Goal: Information Seeking & Learning: Learn about a topic

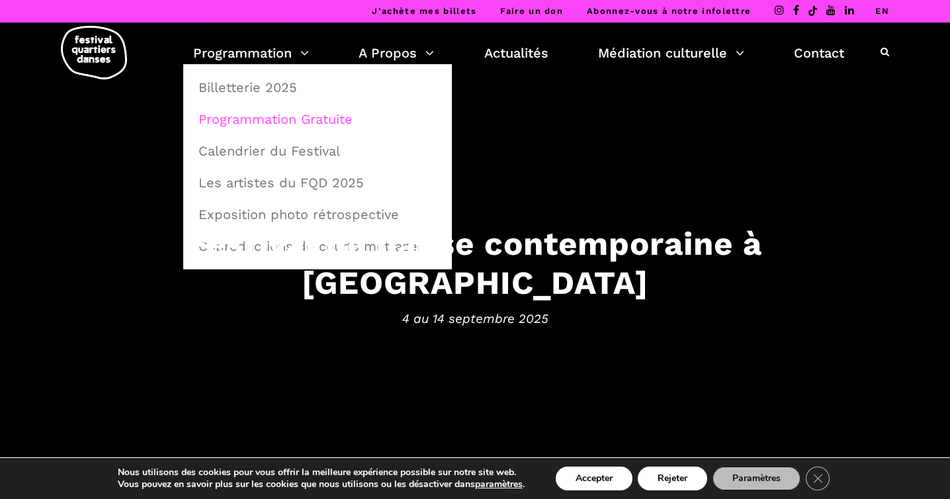
click at [253, 121] on link "Programmation Gratuite" at bounding box center [318, 119] width 254 height 30
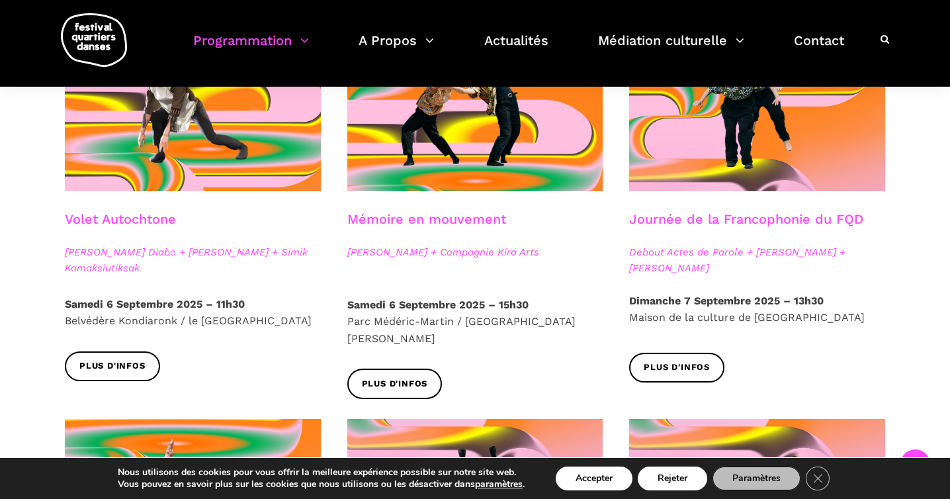
scroll to position [789, 0]
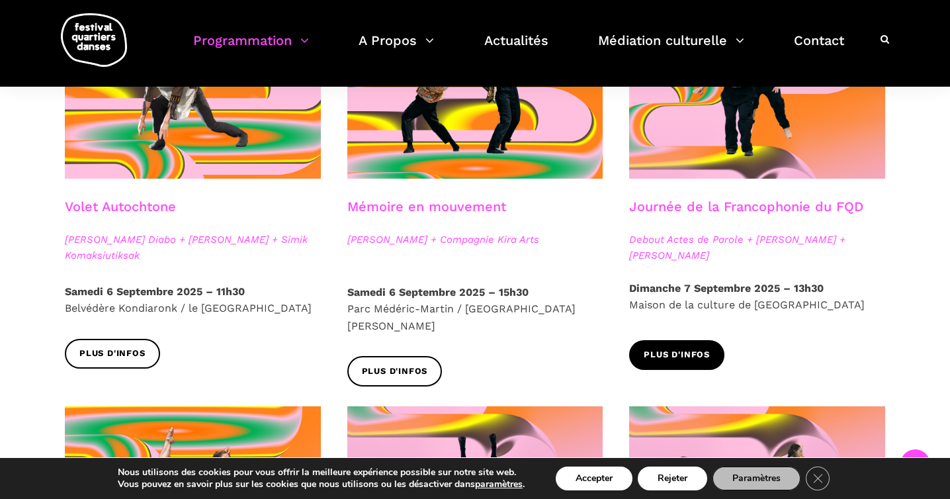
click at [670, 351] on span "Plus d'infos" at bounding box center [677, 355] width 66 height 14
click at [672, 343] on link "Plus d'infos" at bounding box center [676, 355] width 95 height 30
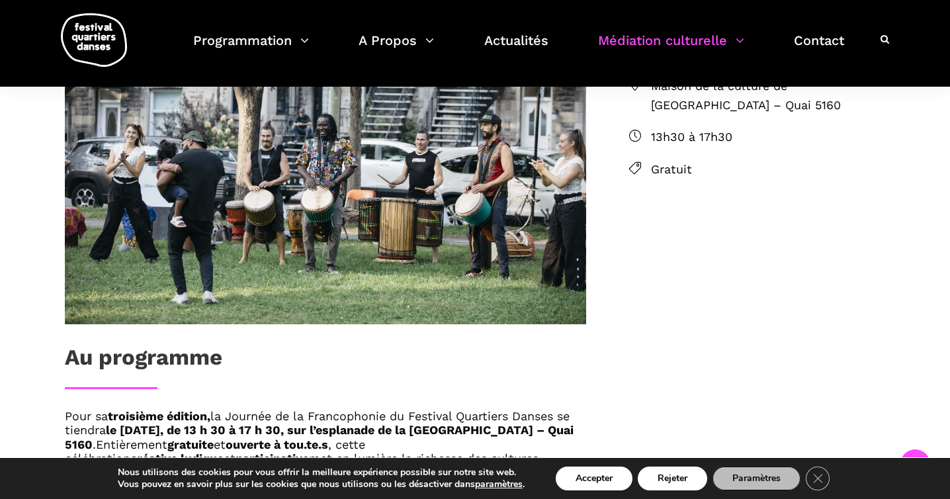
scroll to position [486, 0]
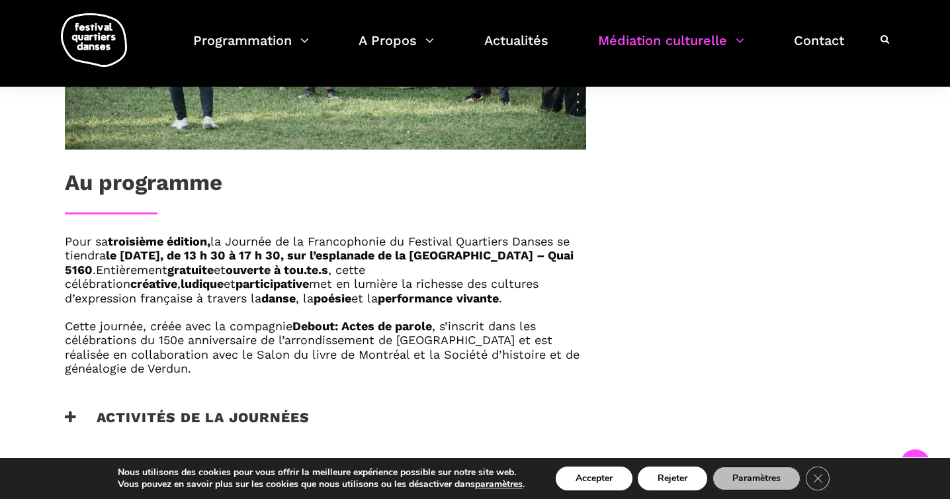
scroll to position [678, 0]
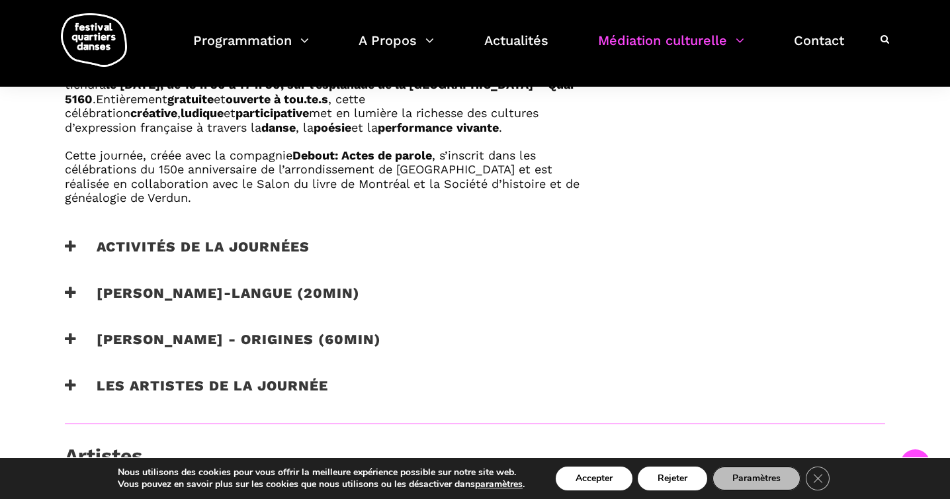
scroll to position [853, 0]
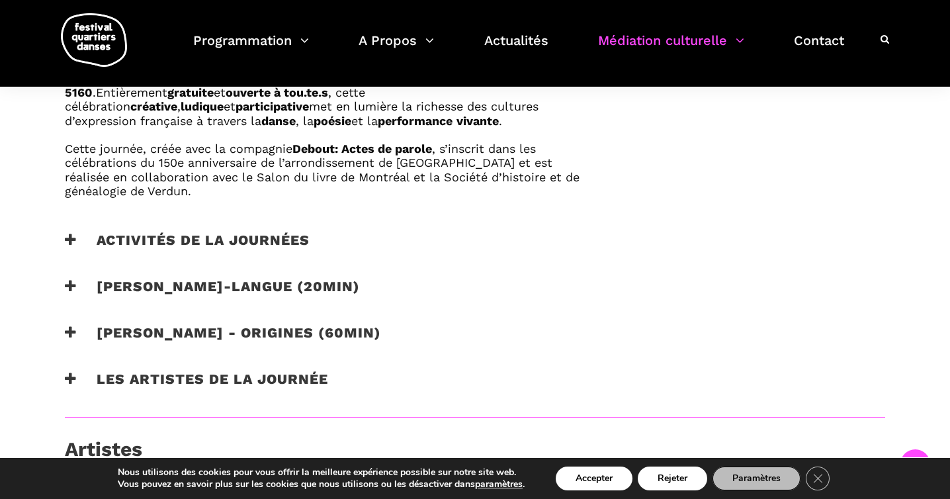
click at [67, 233] on icon at bounding box center [71, 240] width 12 height 14
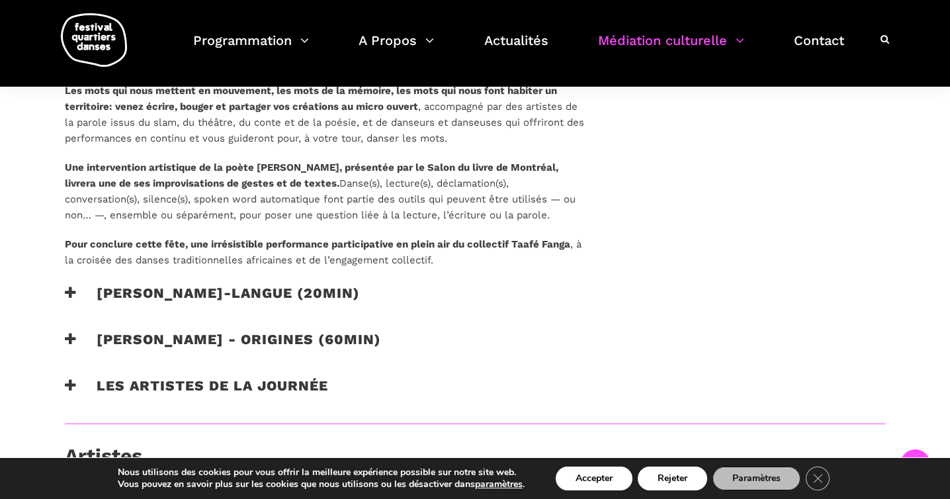
scroll to position [1207, 0]
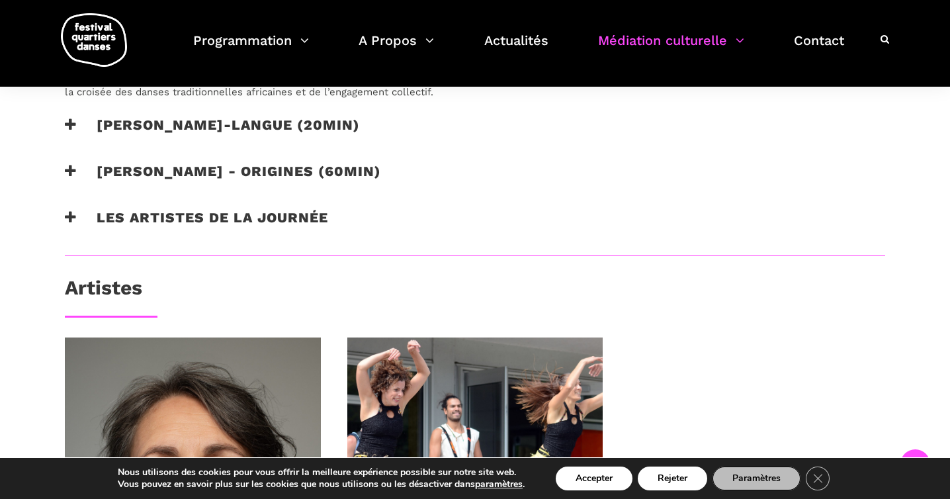
click at [71, 214] on icon at bounding box center [71, 217] width 12 height 14
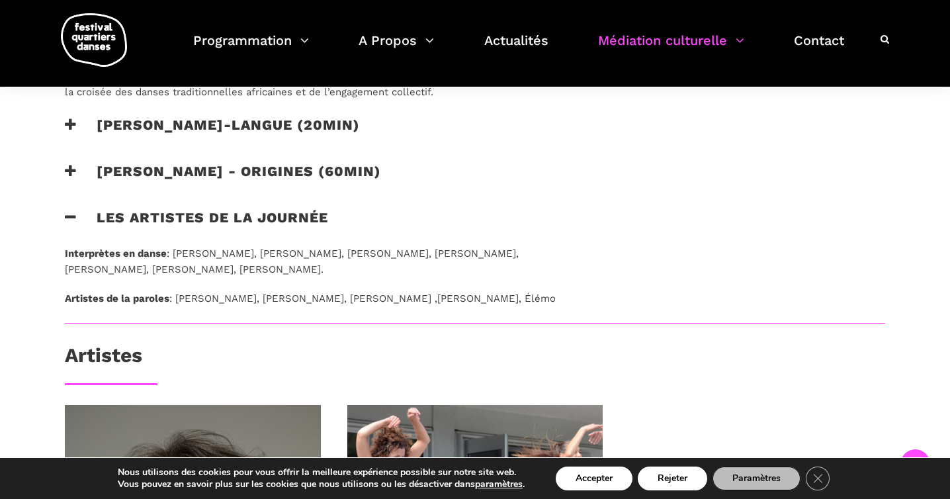
click at [73, 170] on icon at bounding box center [71, 171] width 12 height 14
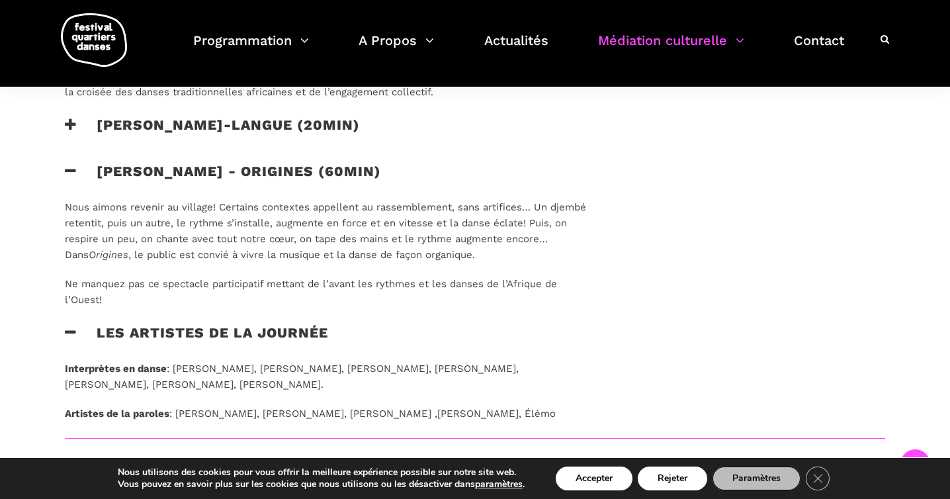
click at [73, 126] on icon at bounding box center [71, 125] width 12 height 14
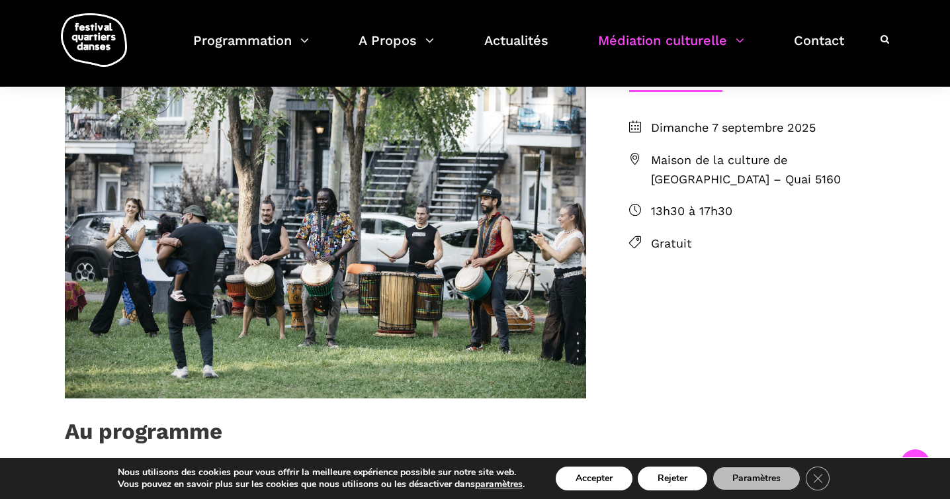
scroll to position [380, 0]
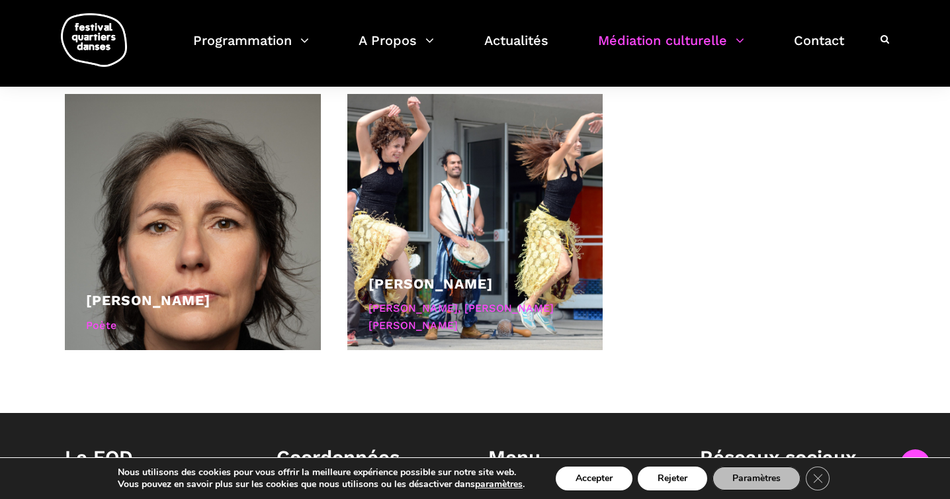
scroll to position [1321, 0]
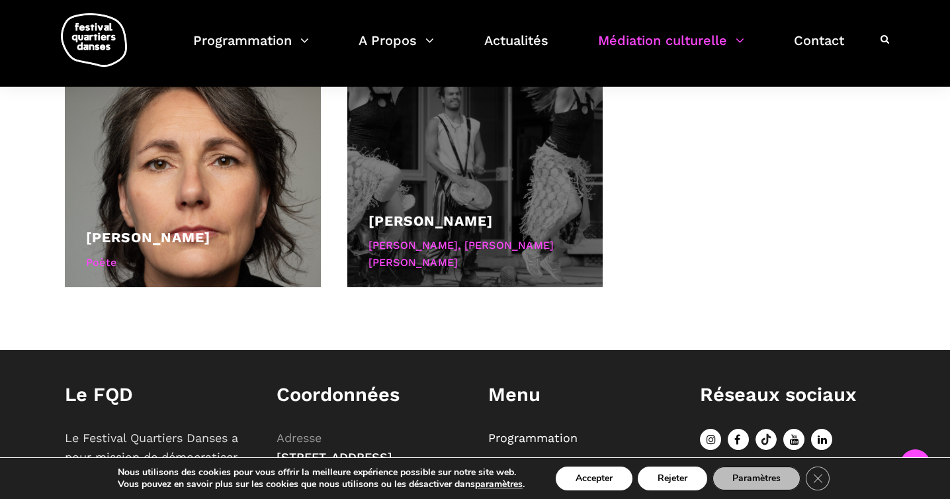
click at [421, 196] on div at bounding box center [475, 159] width 256 height 256
click at [395, 220] on link "[PERSON_NAME]" at bounding box center [431, 220] width 124 height 17
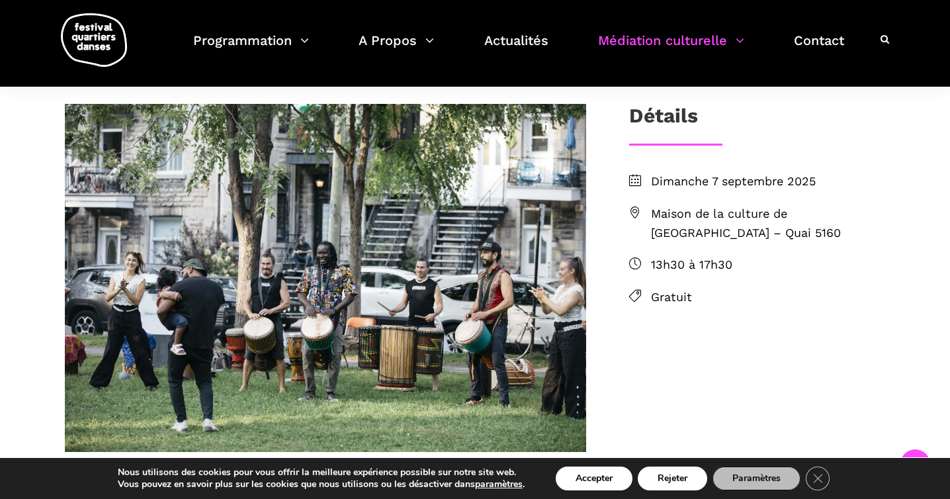
scroll to position [368, 0]
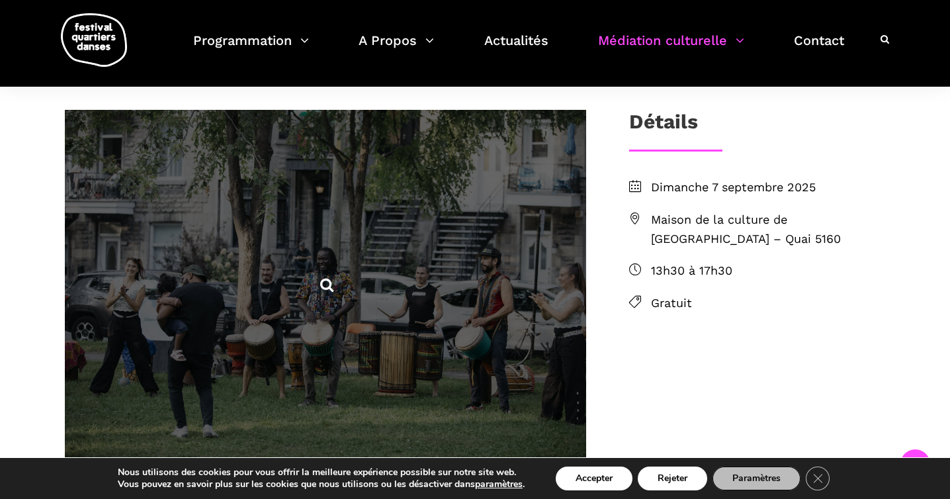
click at [328, 287] on icon at bounding box center [326, 285] width 17 height 17
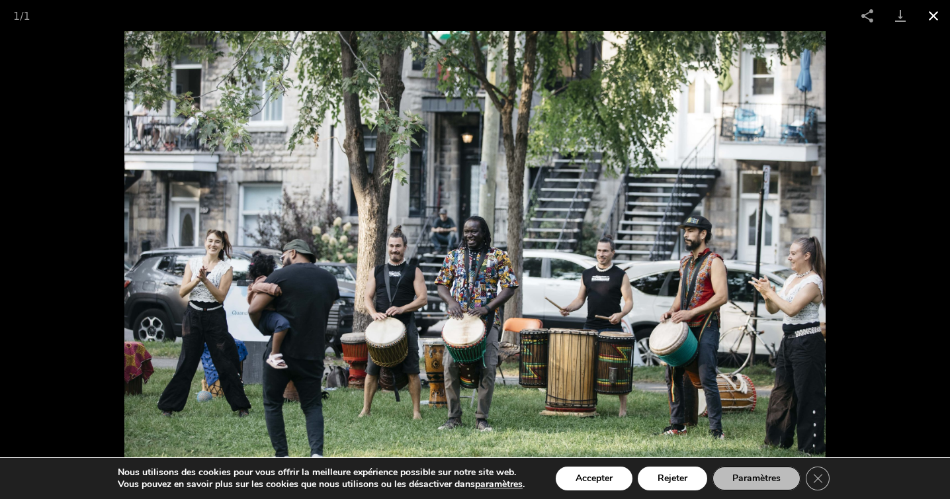
click at [933, 13] on button "Close gallery" at bounding box center [933, 15] width 33 height 31
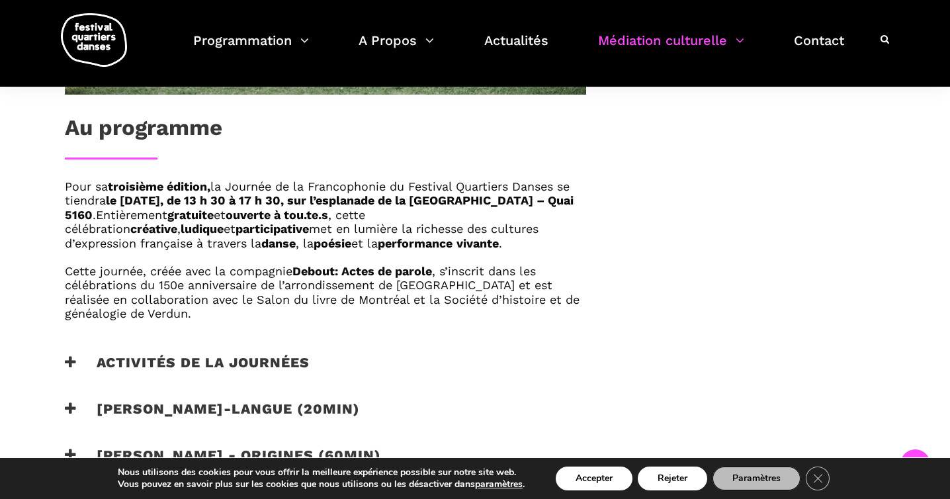
scroll to position [812, 0]
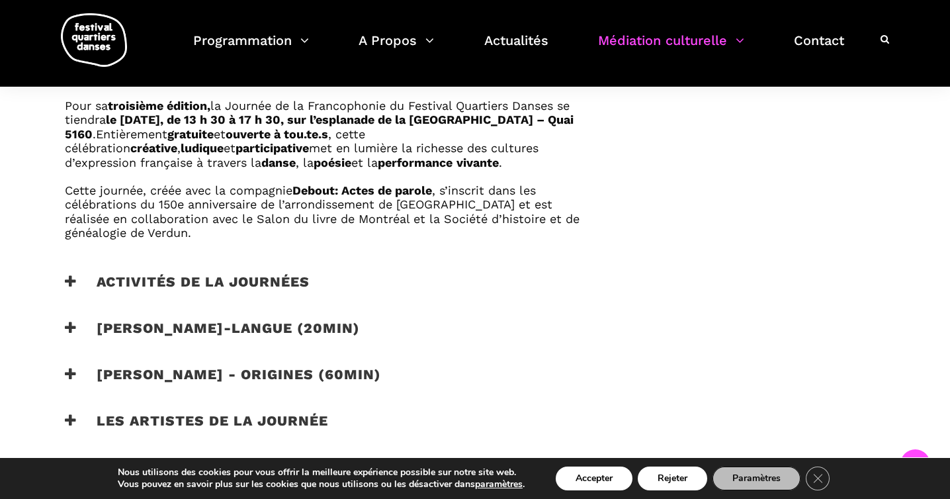
click at [69, 273] on h3 "Activités de la journées" at bounding box center [187, 289] width 245 height 33
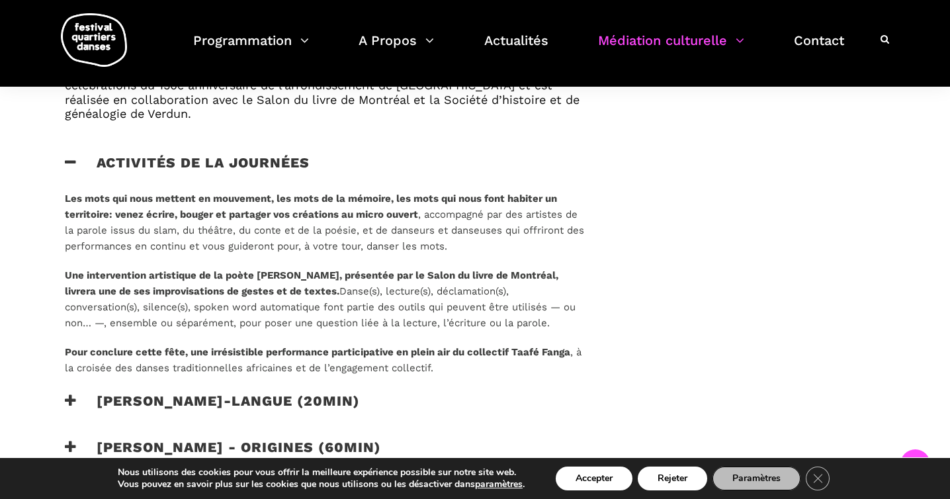
scroll to position [940, 0]
